Goal: Complete application form

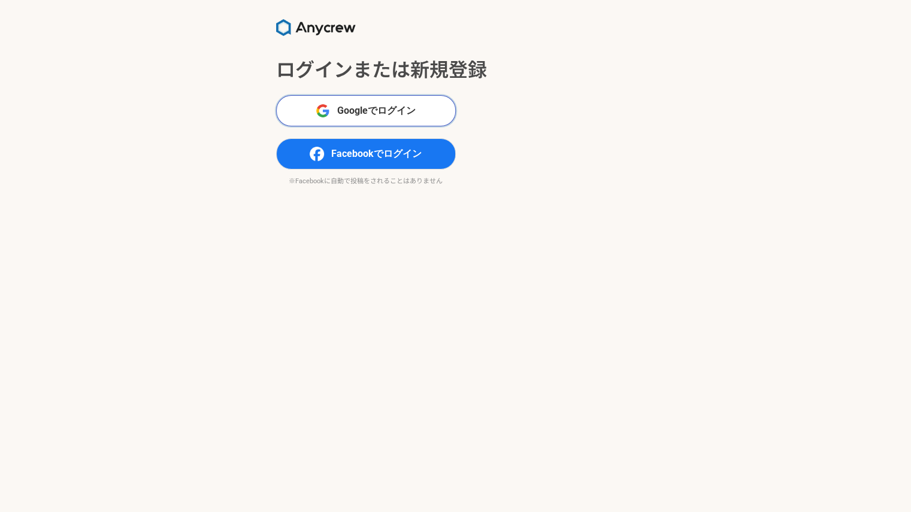
click at [373, 116] on span "Googleでログイン" at bounding box center [376, 111] width 78 height 14
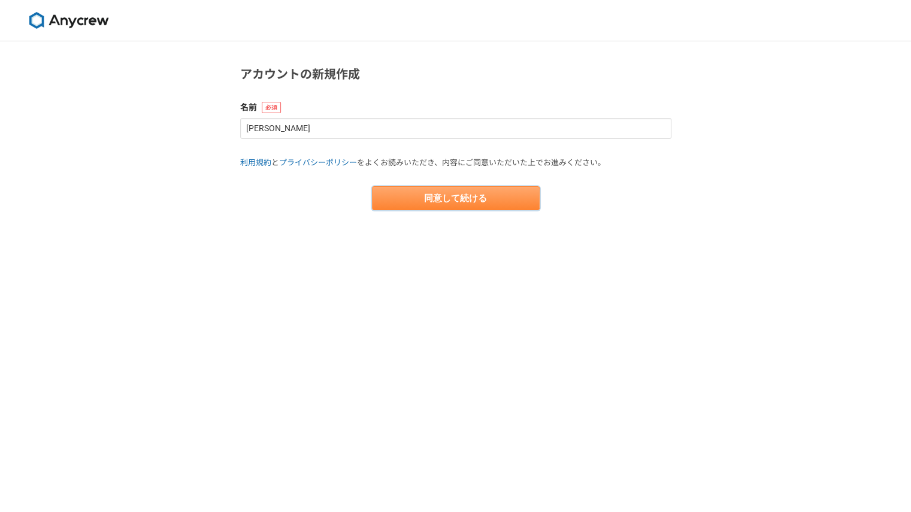
click at [409, 200] on button "同意して続ける" at bounding box center [456, 198] width 168 height 24
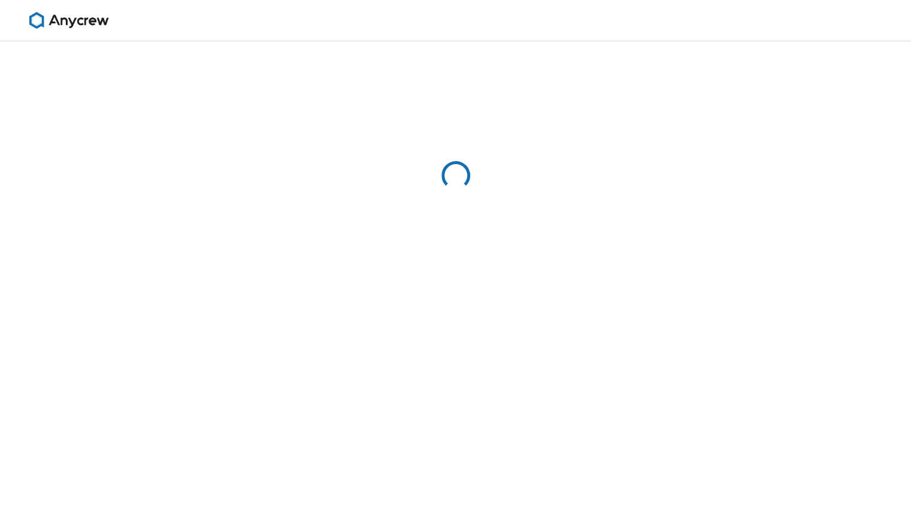
select select "13"
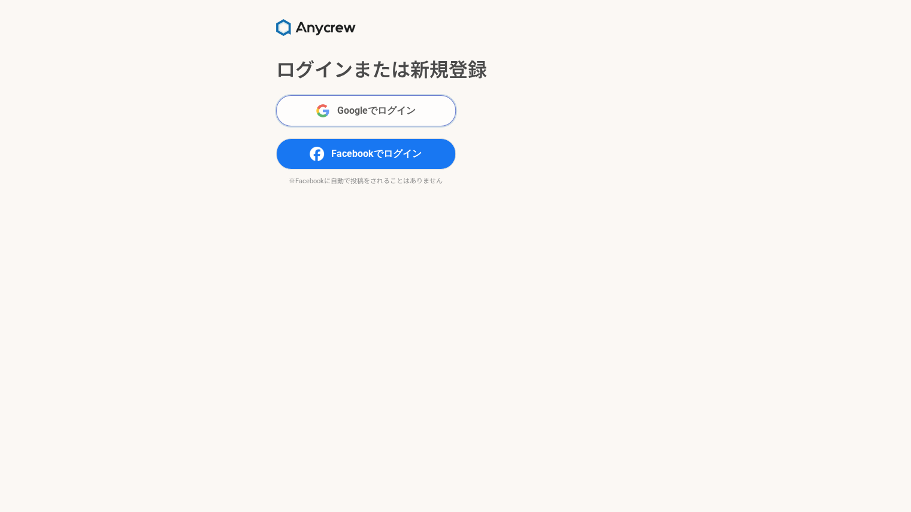
click at [363, 106] on span "Googleでログイン" at bounding box center [376, 111] width 78 height 14
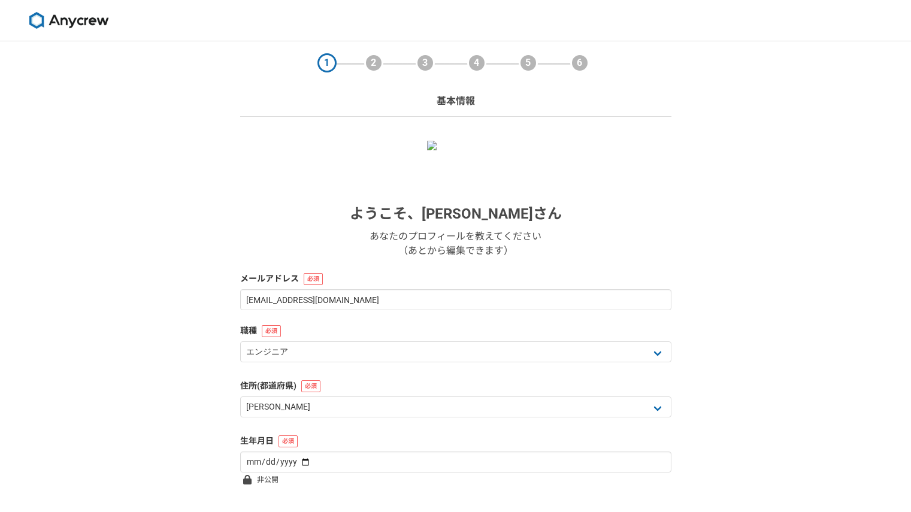
select select "13"
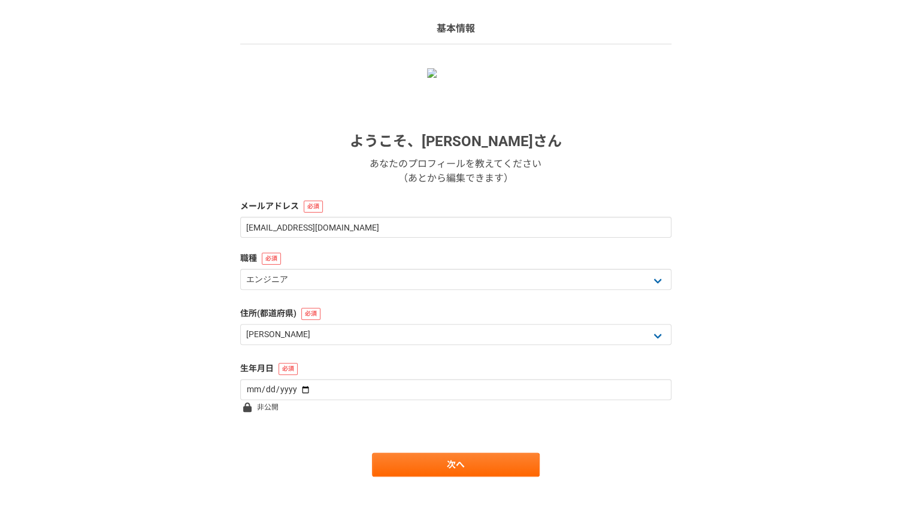
scroll to position [84, 0]
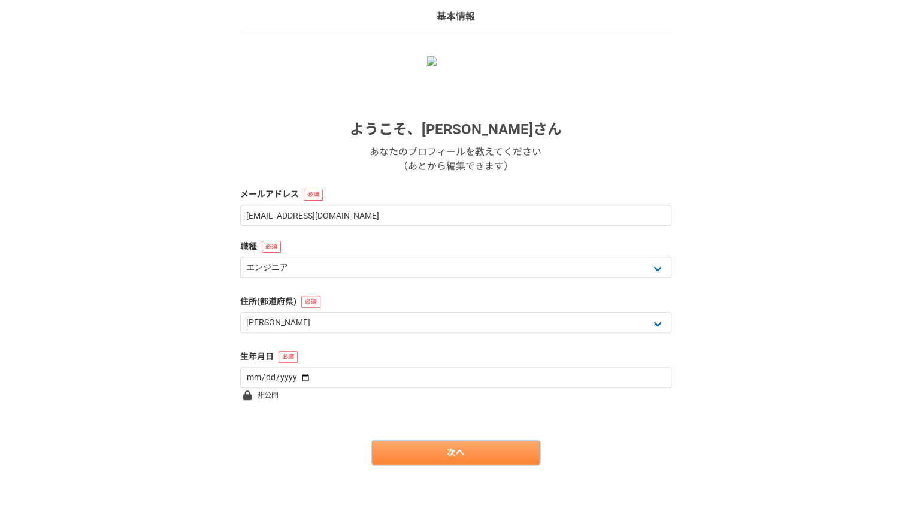
click at [427, 453] on link "次へ" at bounding box center [456, 453] width 168 height 24
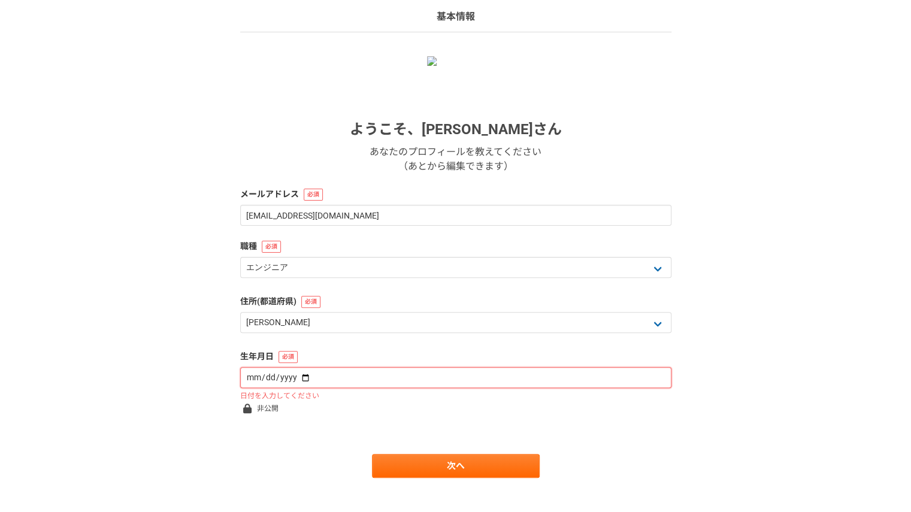
click at [351, 384] on input "date" at bounding box center [455, 377] width 431 height 21
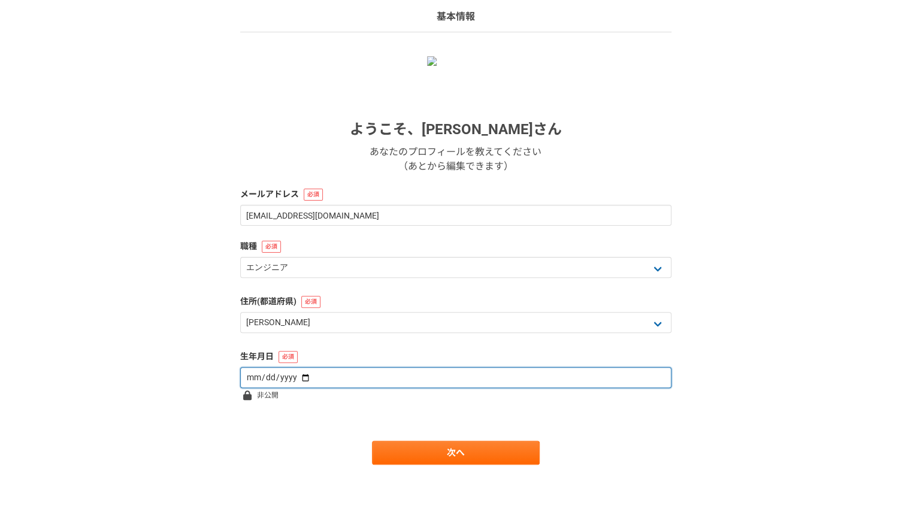
type input "1985-01-27"
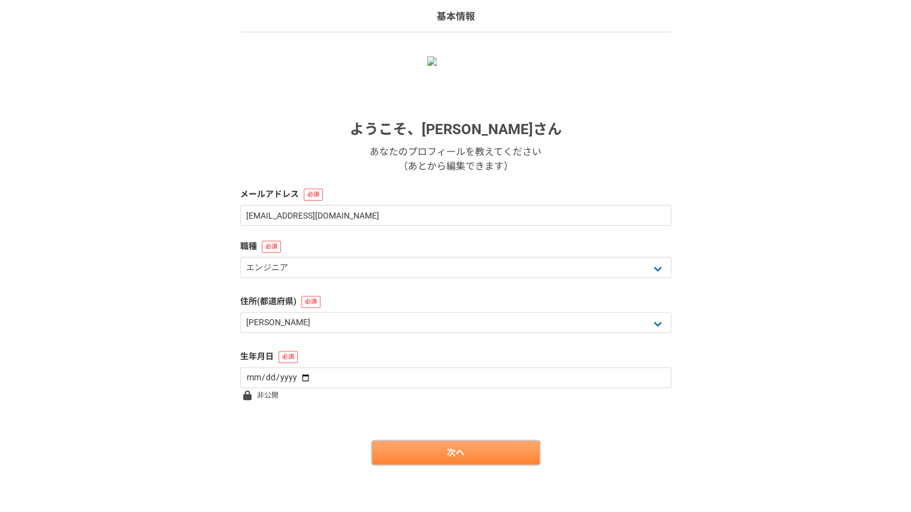
click at [430, 456] on link "次へ" at bounding box center [456, 453] width 168 height 24
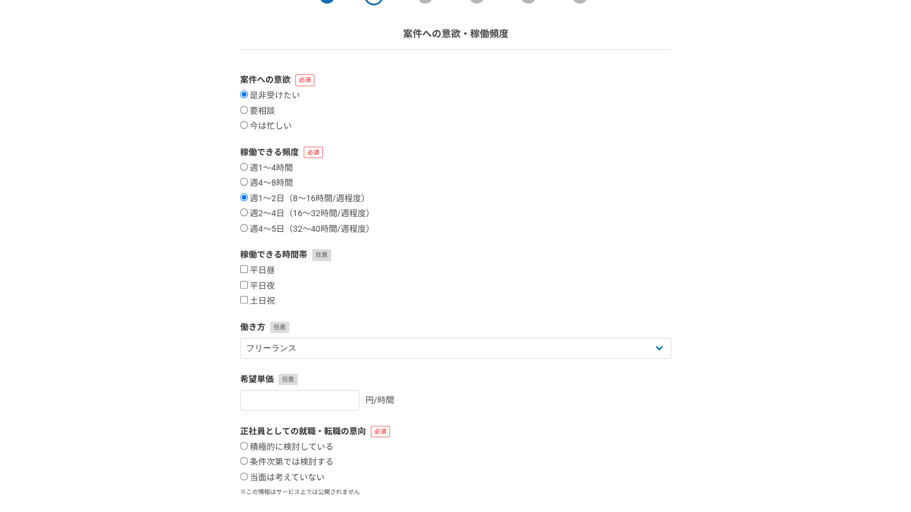
scroll to position [161, 0]
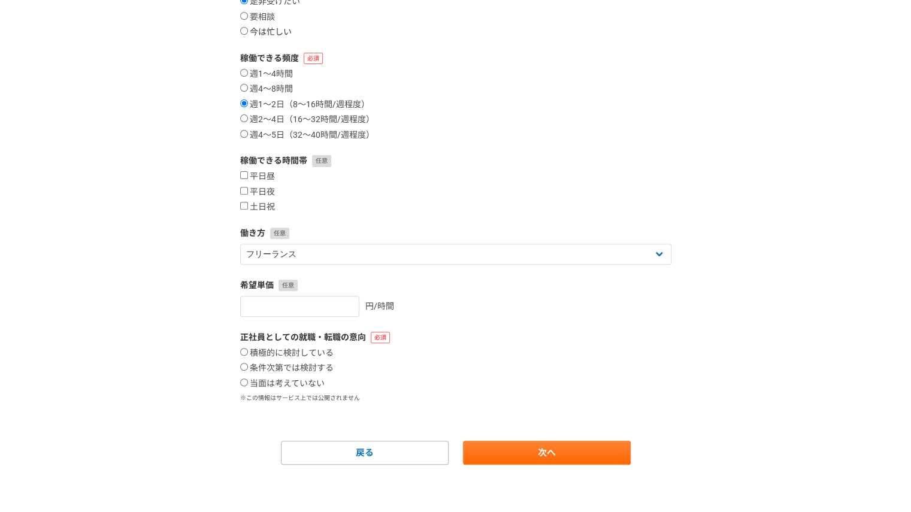
click at [258, 27] on label "今は忙しい" at bounding box center [266, 32] width 52 height 11
click at [248, 27] on input "今は忙しい" at bounding box center [244, 31] width 8 height 8
radio input "true"
click at [309, 385] on label "当面は考えていない" at bounding box center [282, 384] width 84 height 11
click at [248, 385] on input "当面は考えていない" at bounding box center [244, 383] width 8 height 8
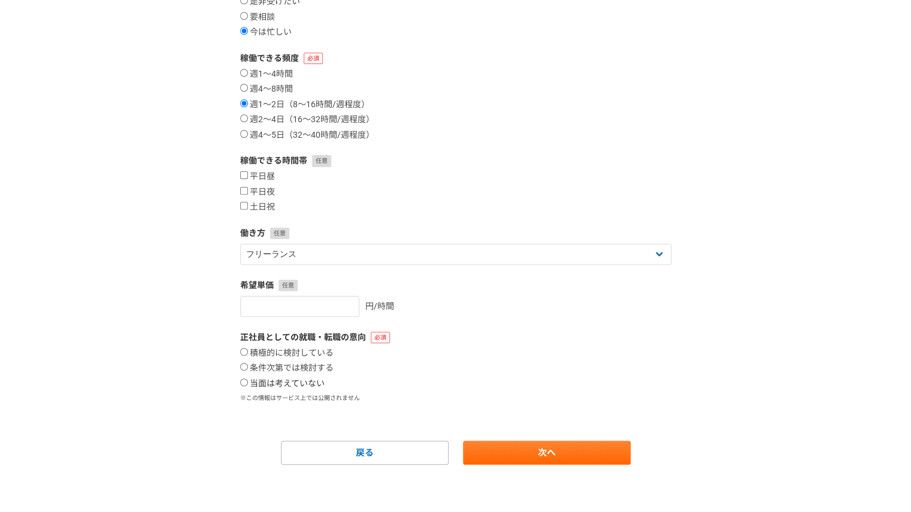
radio input "true"
click at [536, 454] on link "次へ" at bounding box center [547, 453] width 168 height 24
select select
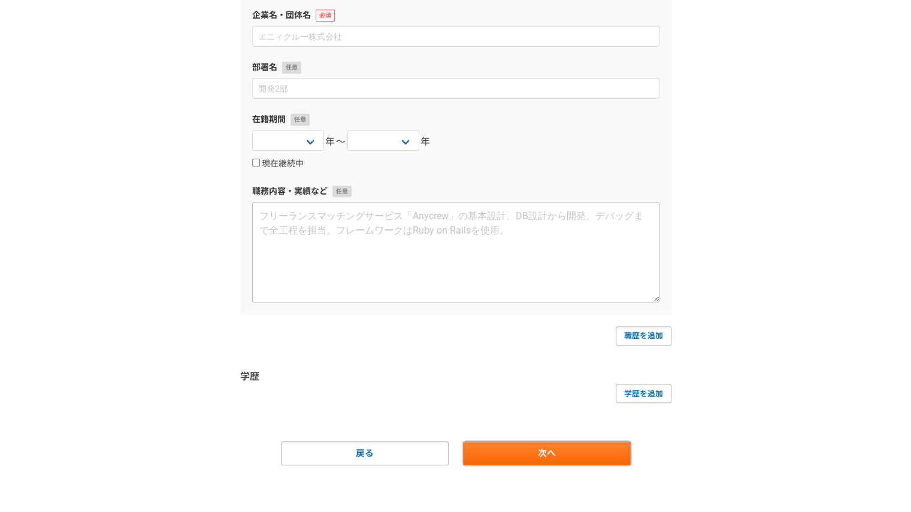
scroll to position [0, 0]
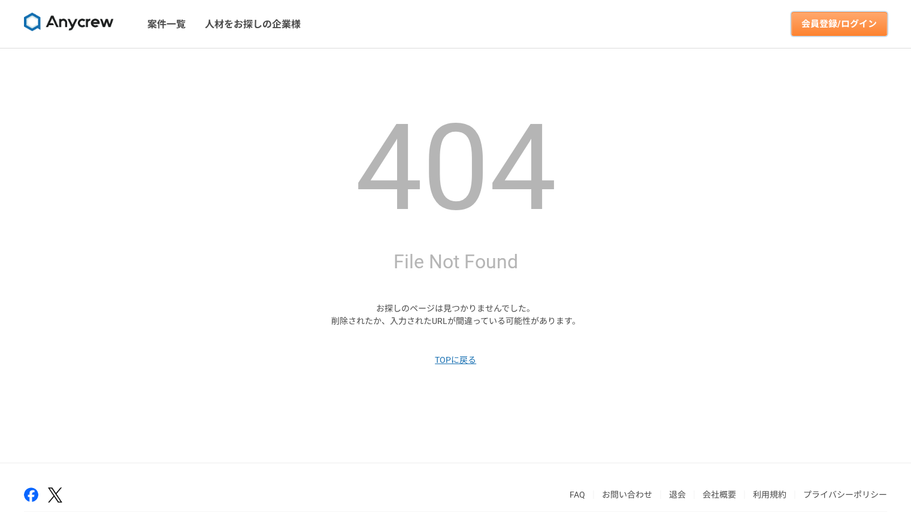
click at [822, 23] on link "会員登録/ログイン" at bounding box center [840, 24] width 96 height 24
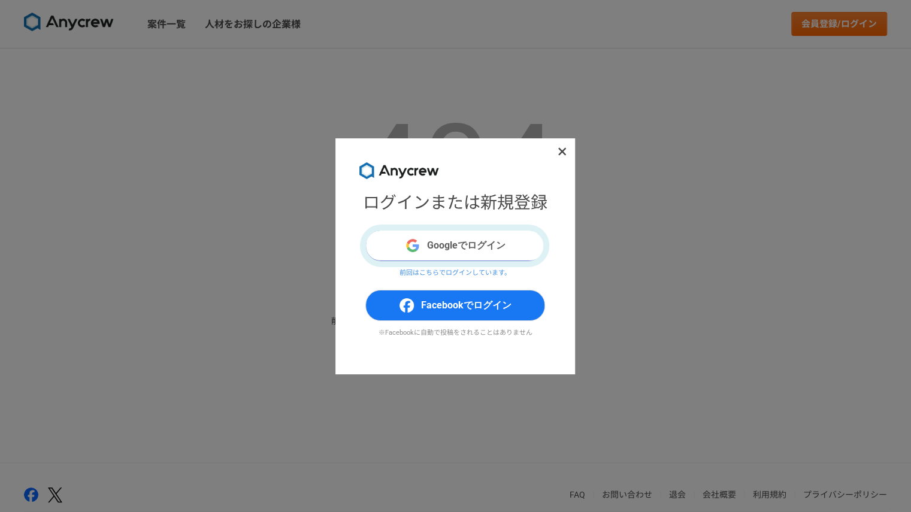
click at [485, 245] on button "Googleでログイン" at bounding box center [456, 245] width 180 height 31
